Goal: Information Seeking & Learning: Check status

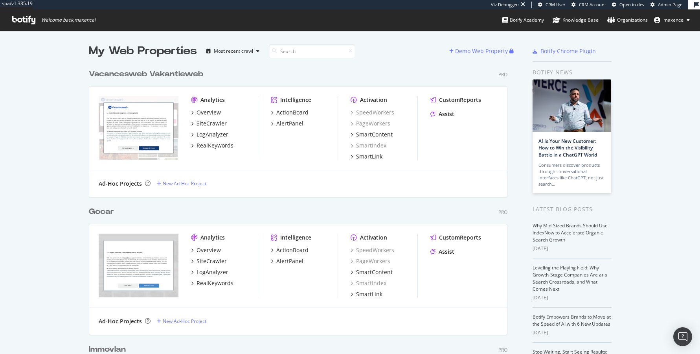
scroll to position [348, 688]
